Goal: Navigation & Orientation: Find specific page/section

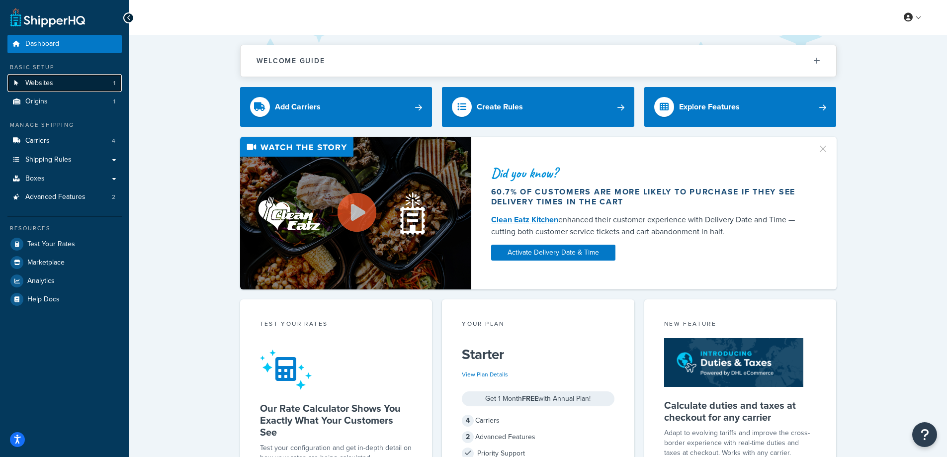
click at [43, 84] on span "Websites" at bounding box center [39, 83] width 28 height 8
